Goal: Check status: Check status

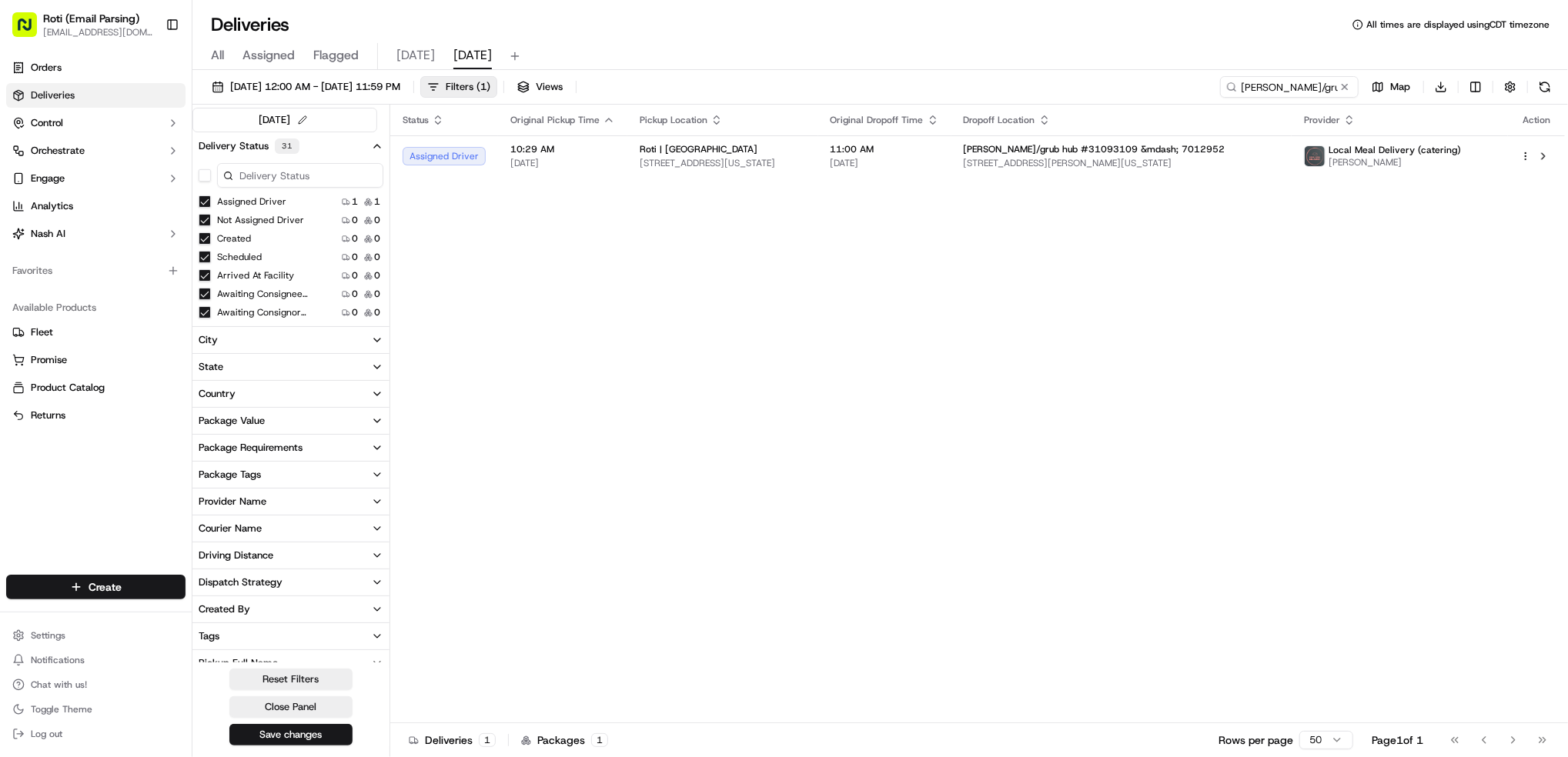
scroll to position [308, 0]
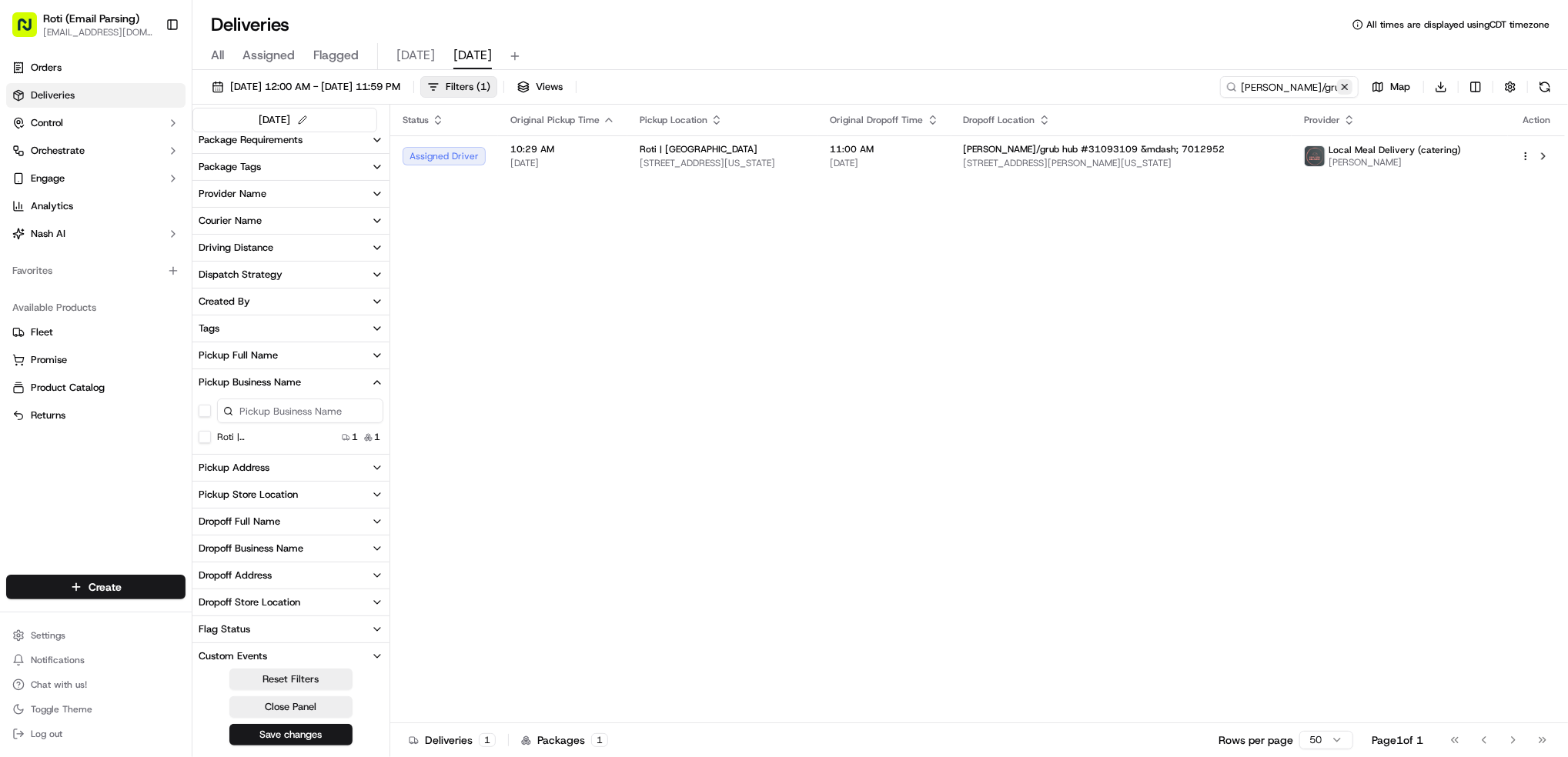
click at [1341, 88] on button at bounding box center [1345, 87] width 15 height 15
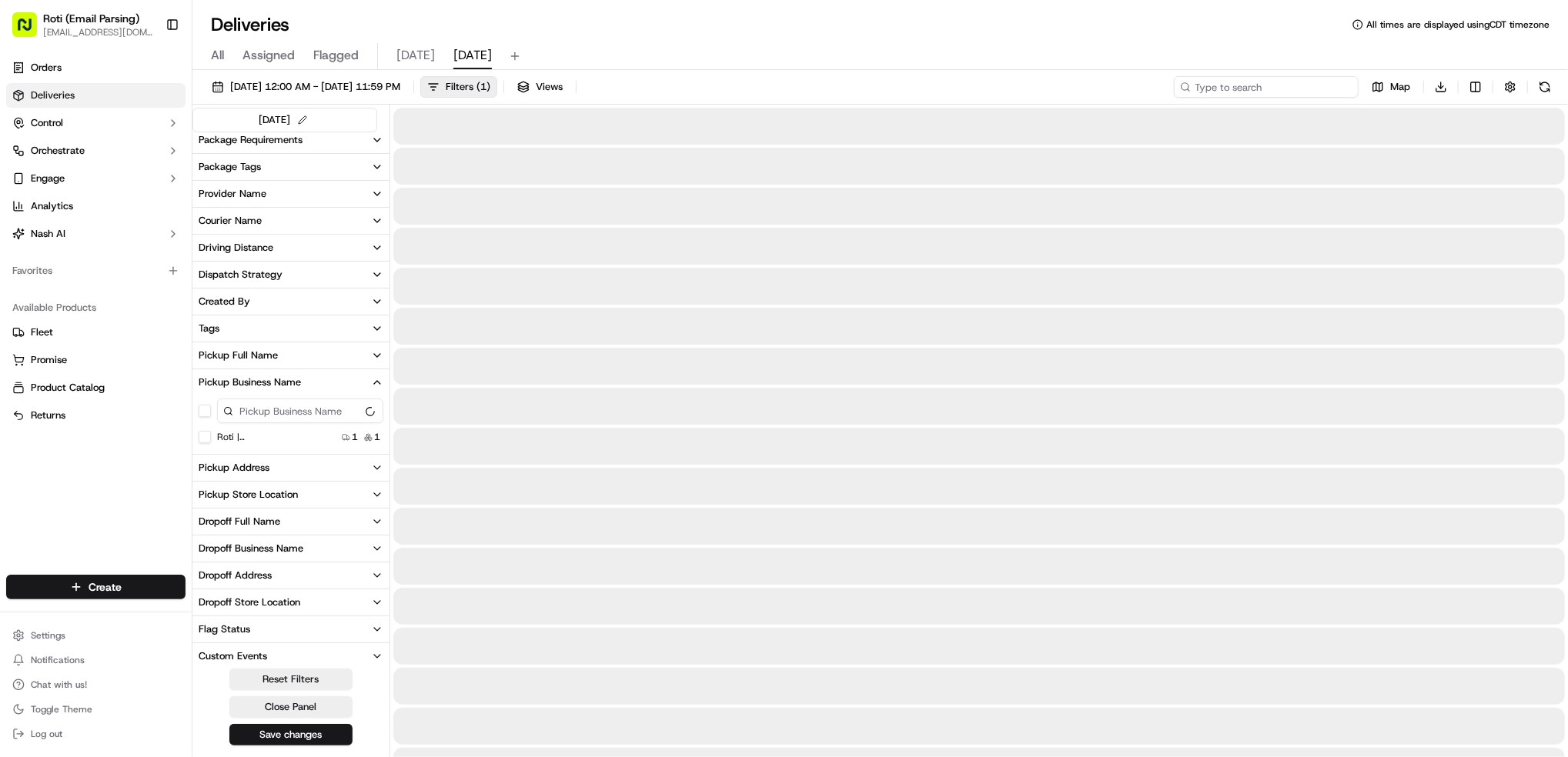
click at [1340, 84] on input at bounding box center [1267, 86] width 185 height 21
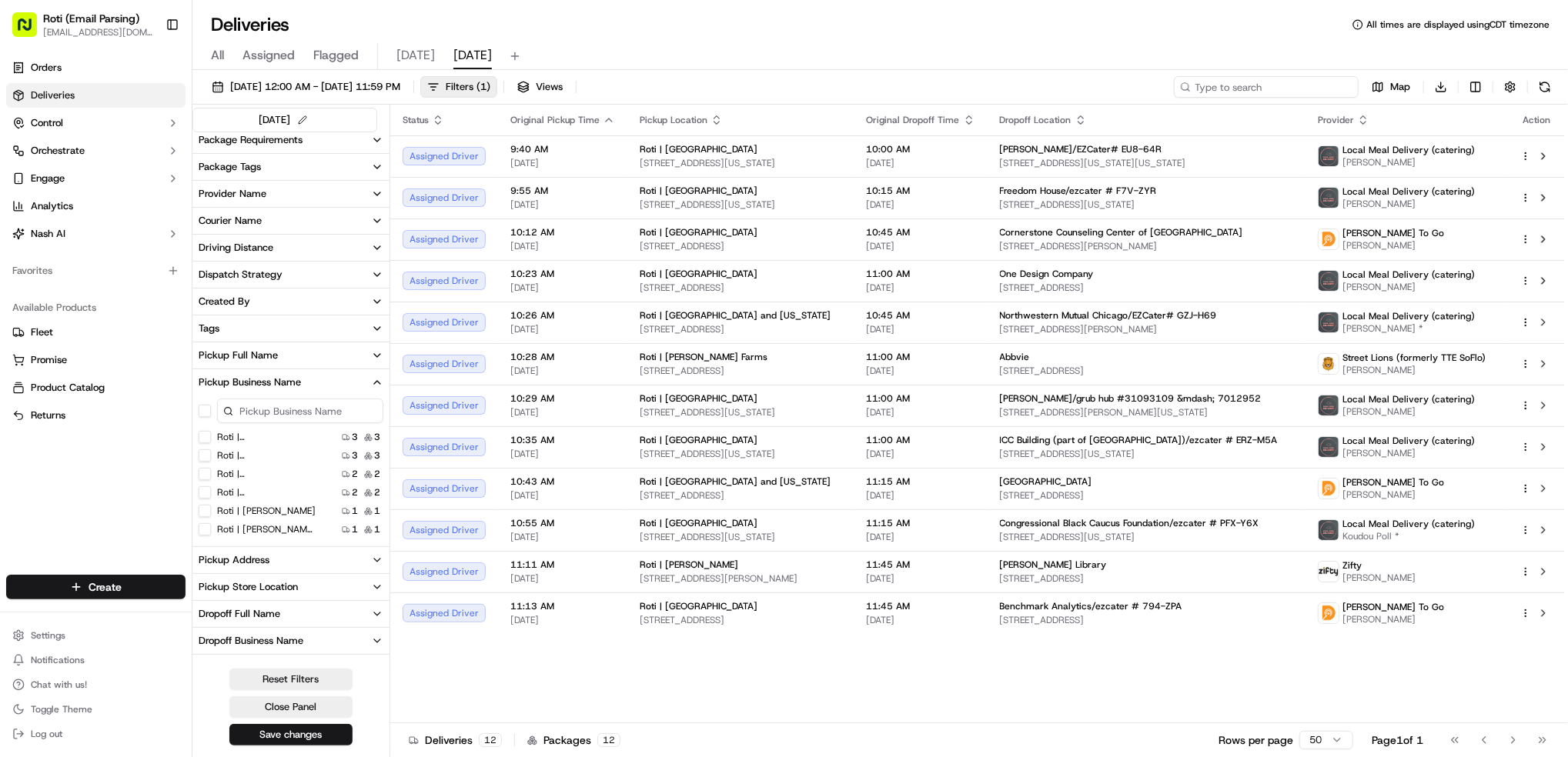
paste input "# 921-U64"
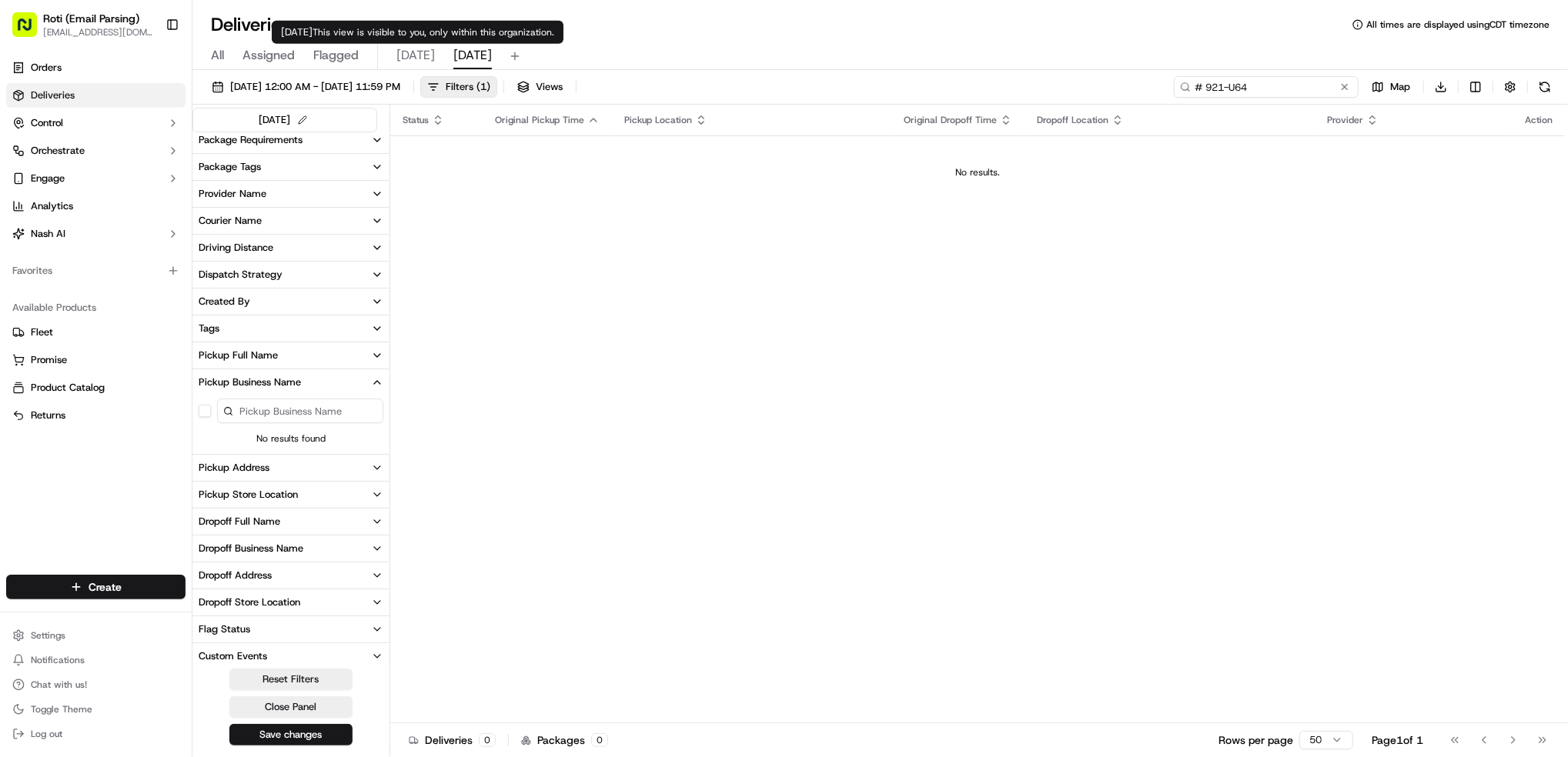
type input "# 921-U64"
drag, startPoint x: 409, startPoint y: 56, endPoint x: 428, endPoint y: 57, distance: 19.0
click at [409, 56] on span "[DATE]" at bounding box center [415, 56] width 39 height 19
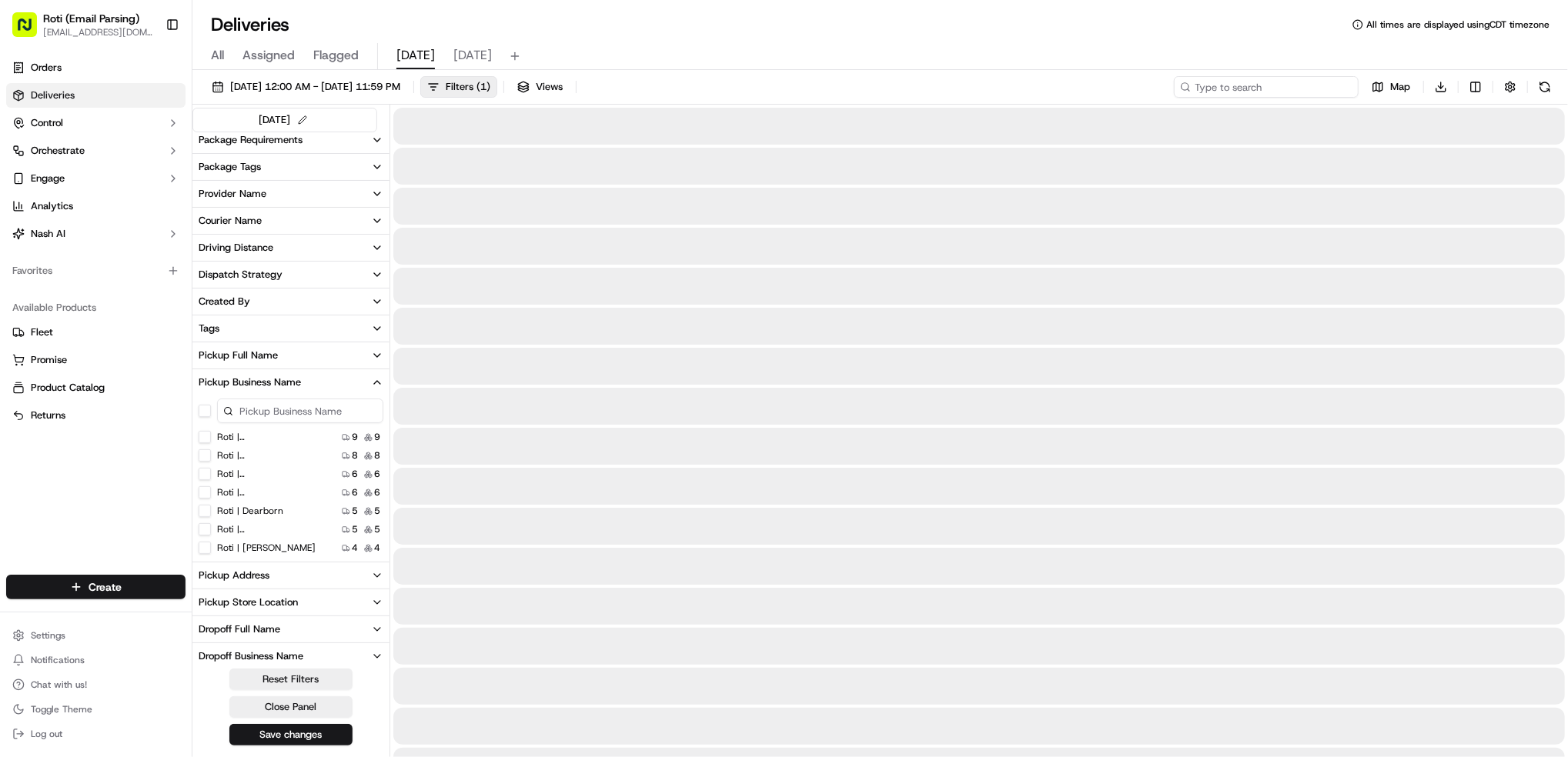
click at [1270, 88] on input at bounding box center [1267, 86] width 185 height 21
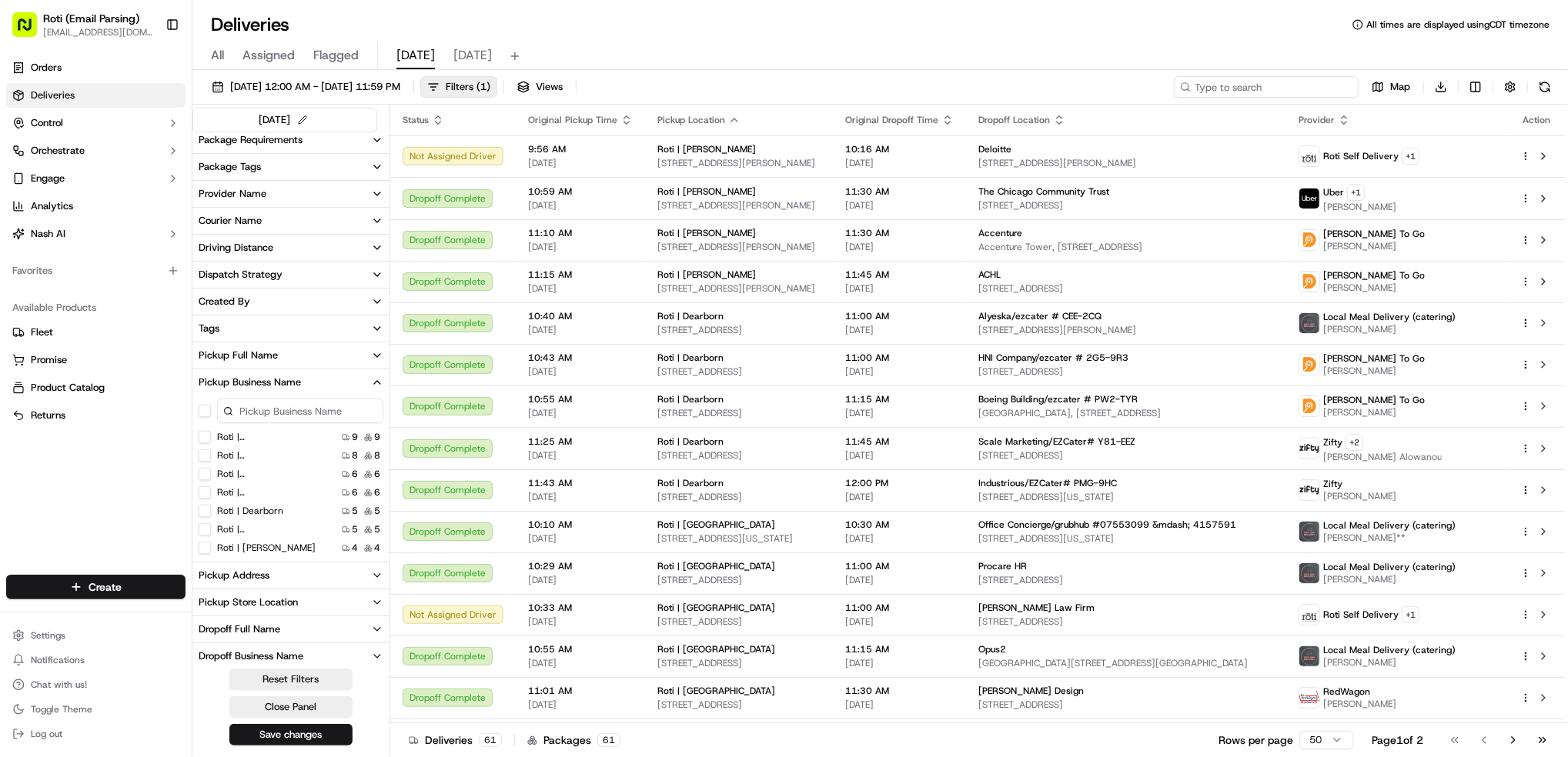
click at [1271, 90] on input at bounding box center [1267, 86] width 185 height 21
paste input "# 921-U64"
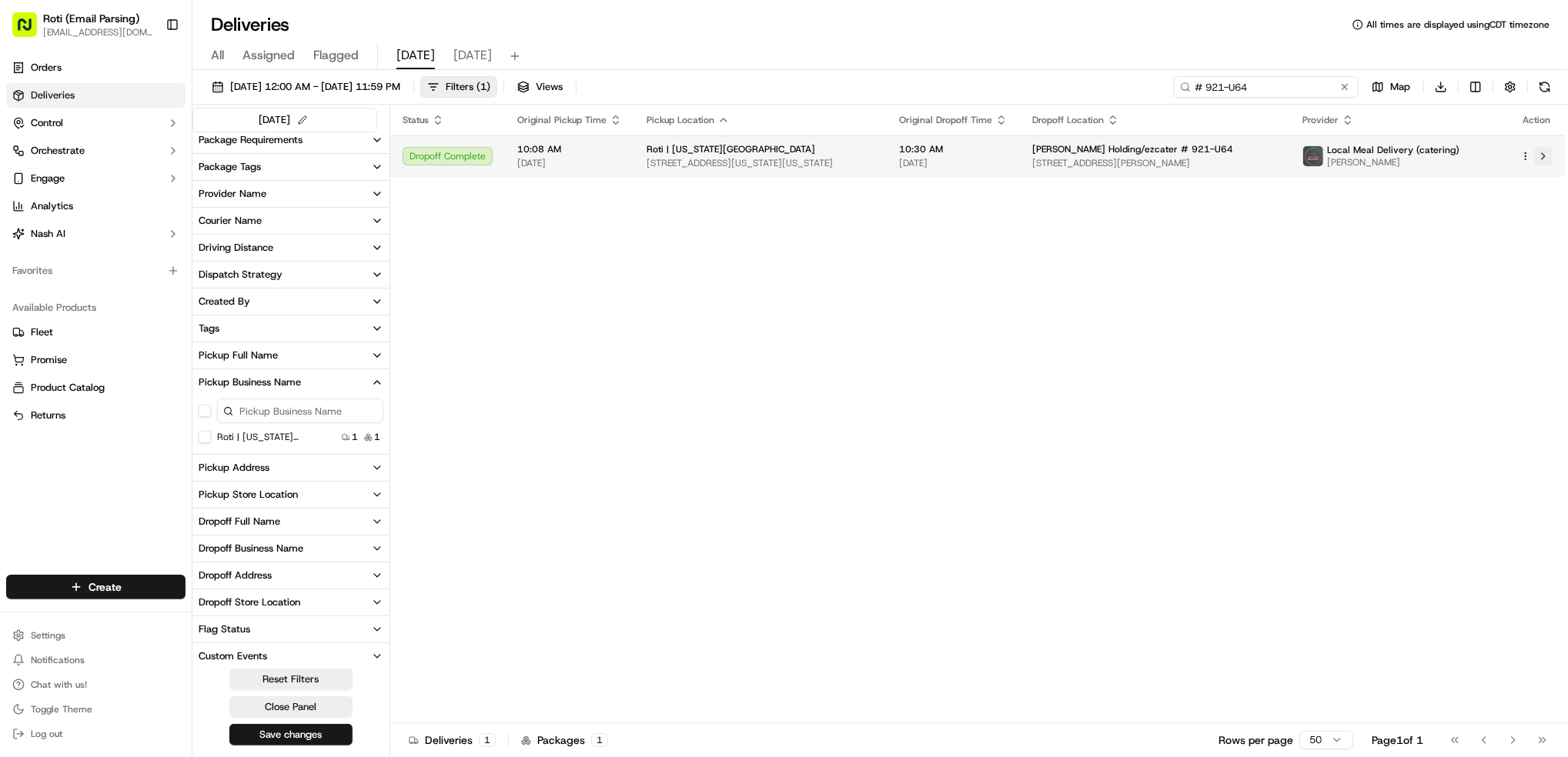
type input "# 921-U64"
click at [1538, 162] on button at bounding box center [1543, 157] width 19 height 19
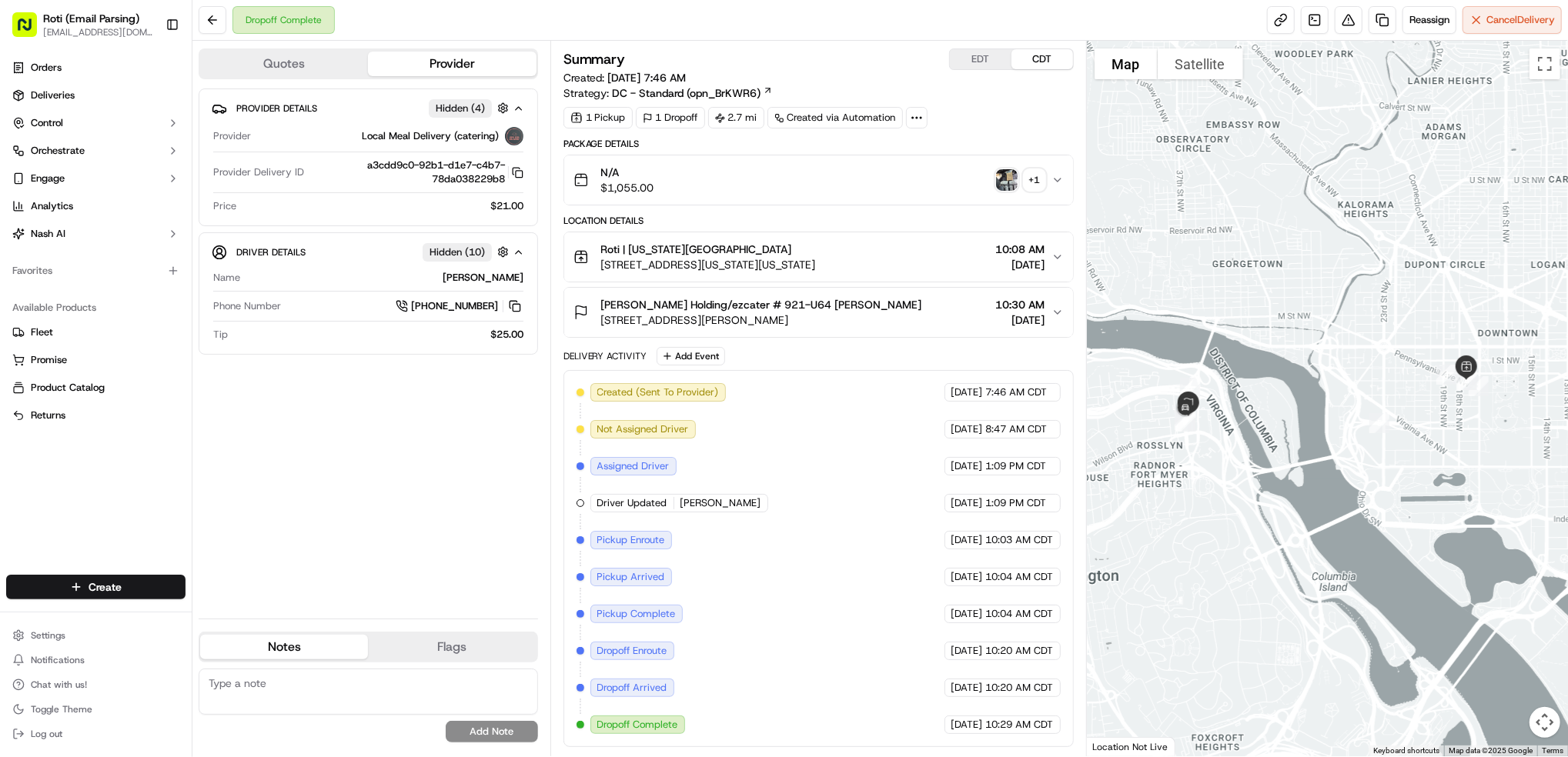
click at [1007, 192] on div "N/A $1,055.00 + 1" at bounding box center [812, 180] width 478 height 31
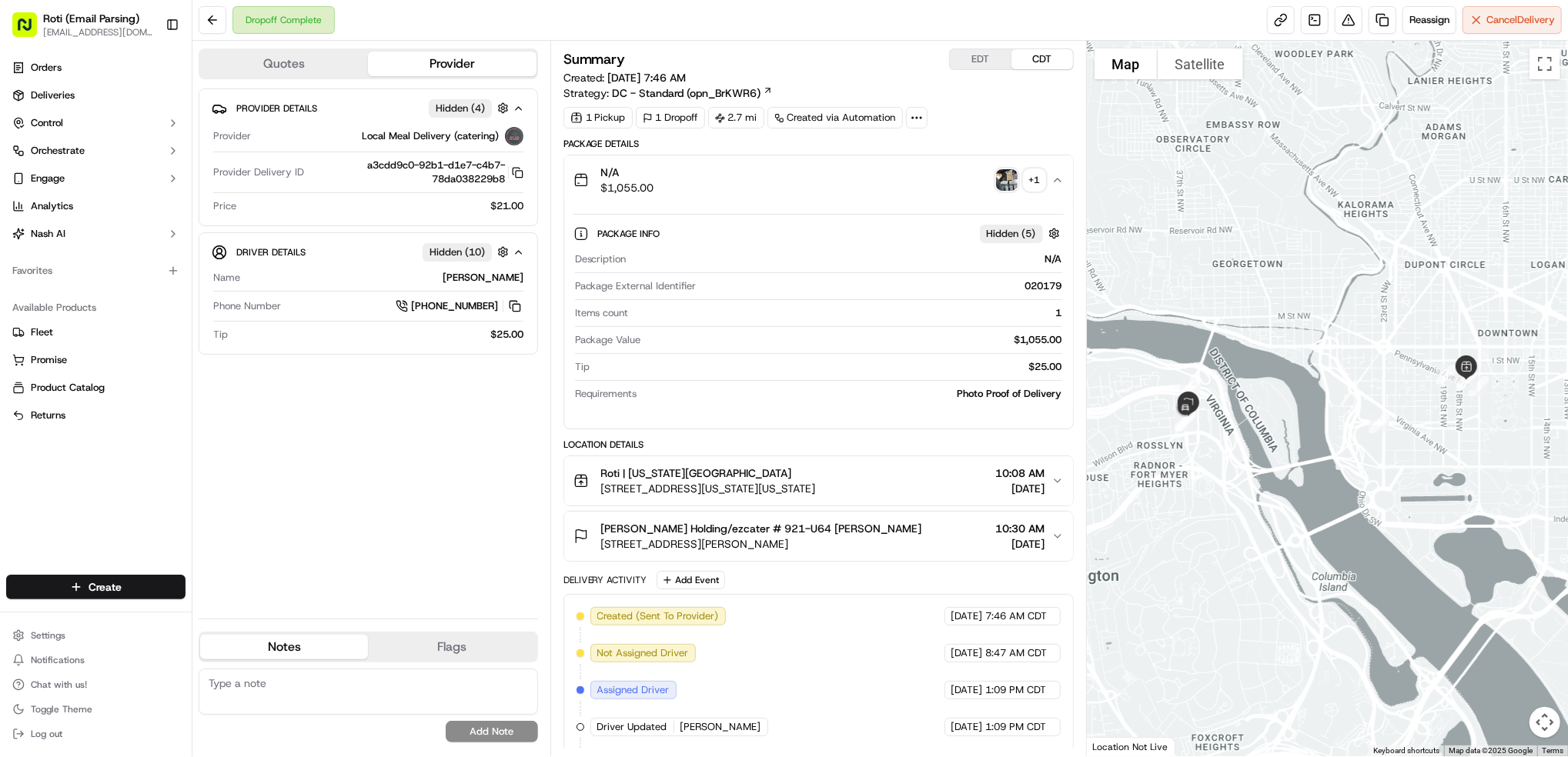
click at [1008, 185] on img "button" at bounding box center [1007, 180] width 21 height 21
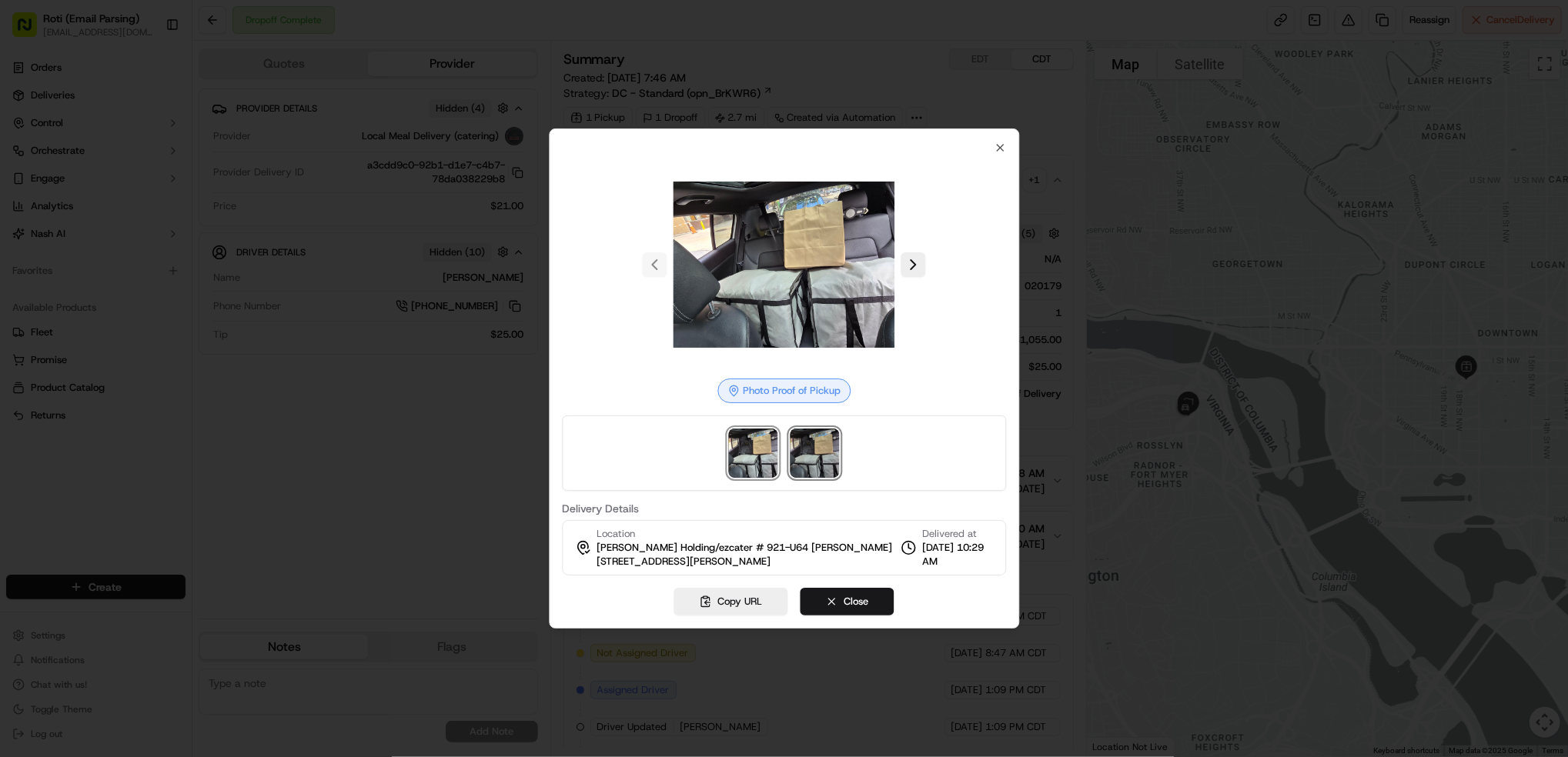
click at [808, 465] on img at bounding box center [816, 453] width 50 height 50
click at [763, 463] on img at bounding box center [754, 453] width 50 height 50
click at [811, 464] on img at bounding box center [816, 453] width 50 height 50
click at [743, 458] on img at bounding box center [754, 453] width 50 height 50
